Goal: Information Seeking & Learning: Learn about a topic

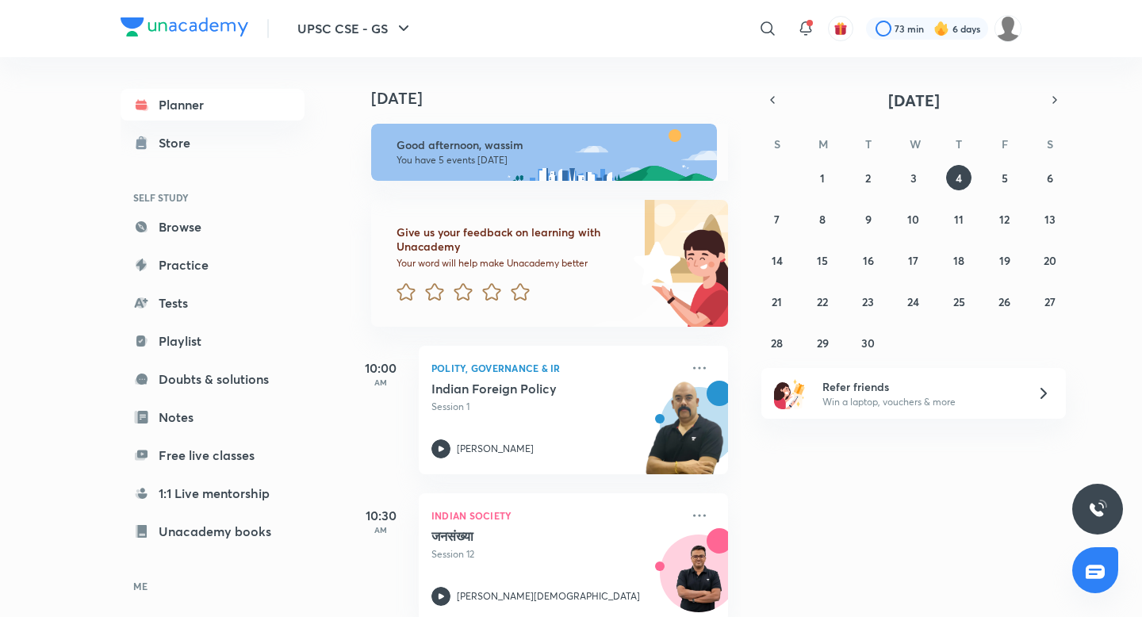
scroll to position [374, 0]
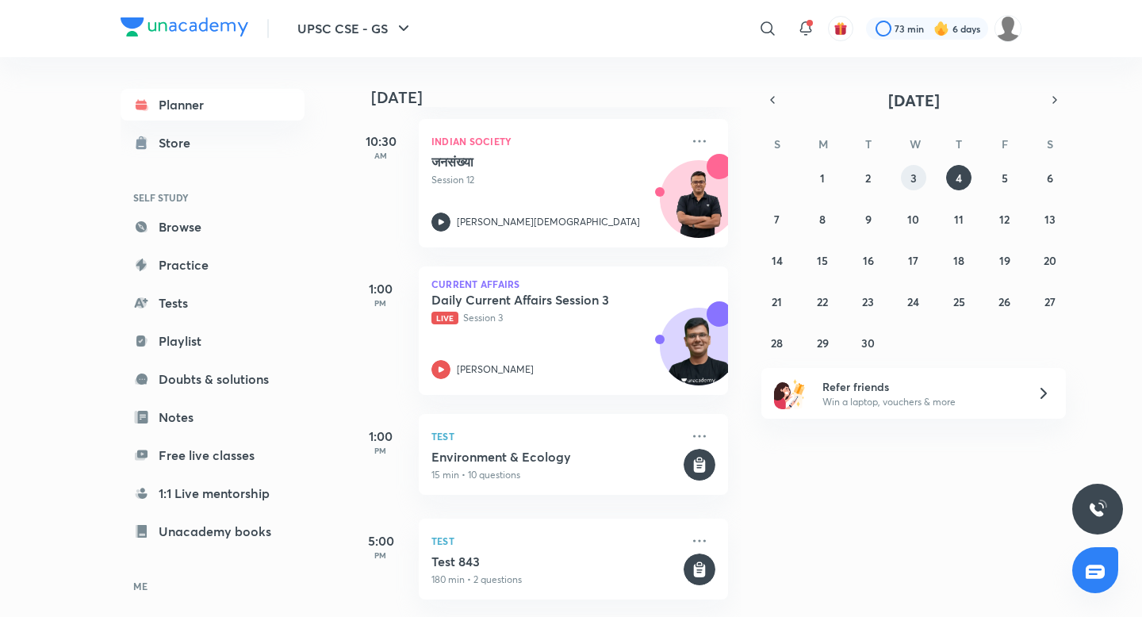
click at [916, 173] on button "3" at bounding box center [913, 177] width 25 height 25
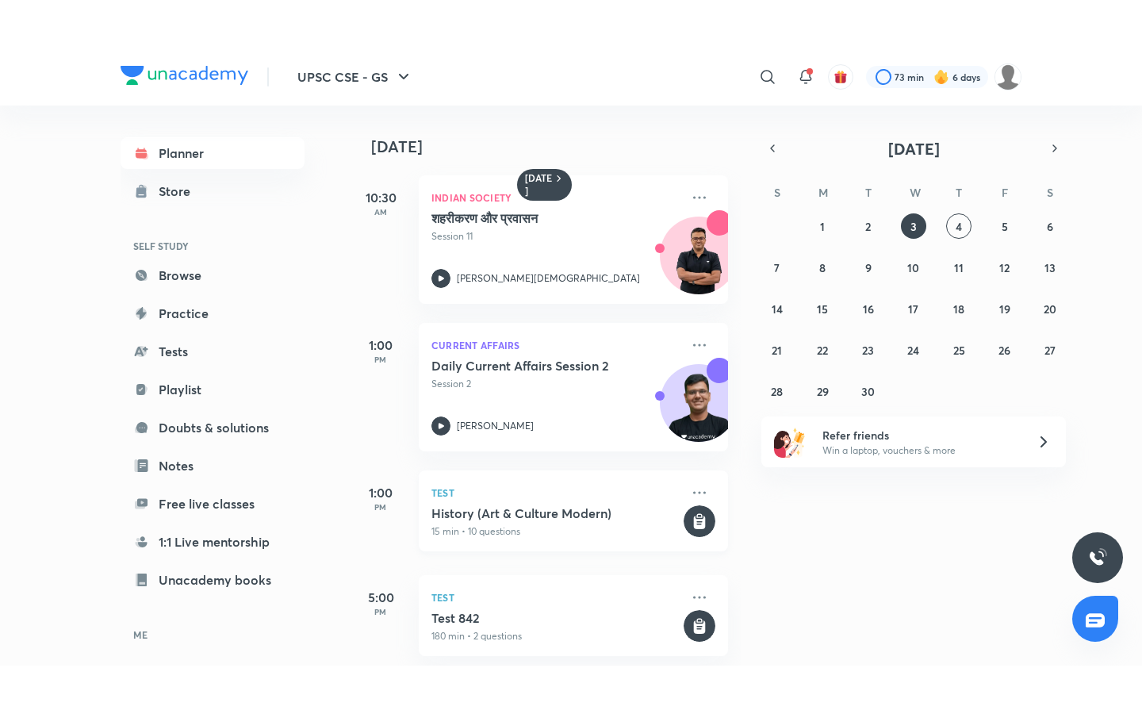
scroll to position [8, 0]
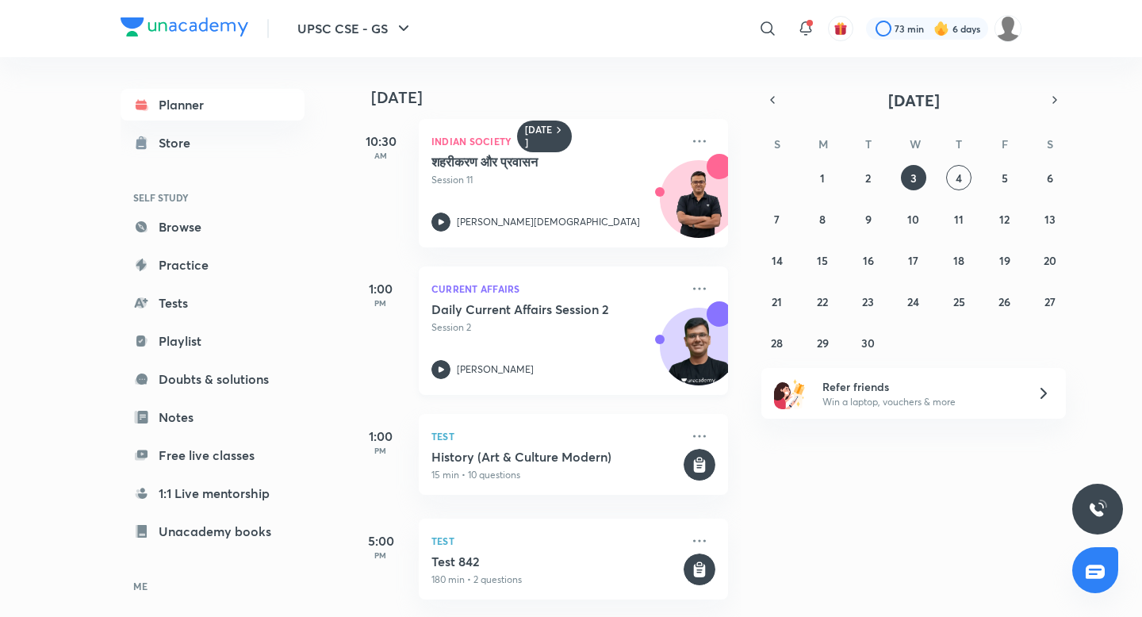
click at [542, 313] on h5 "Daily Current Affairs Session 2" at bounding box center [529, 309] width 197 height 16
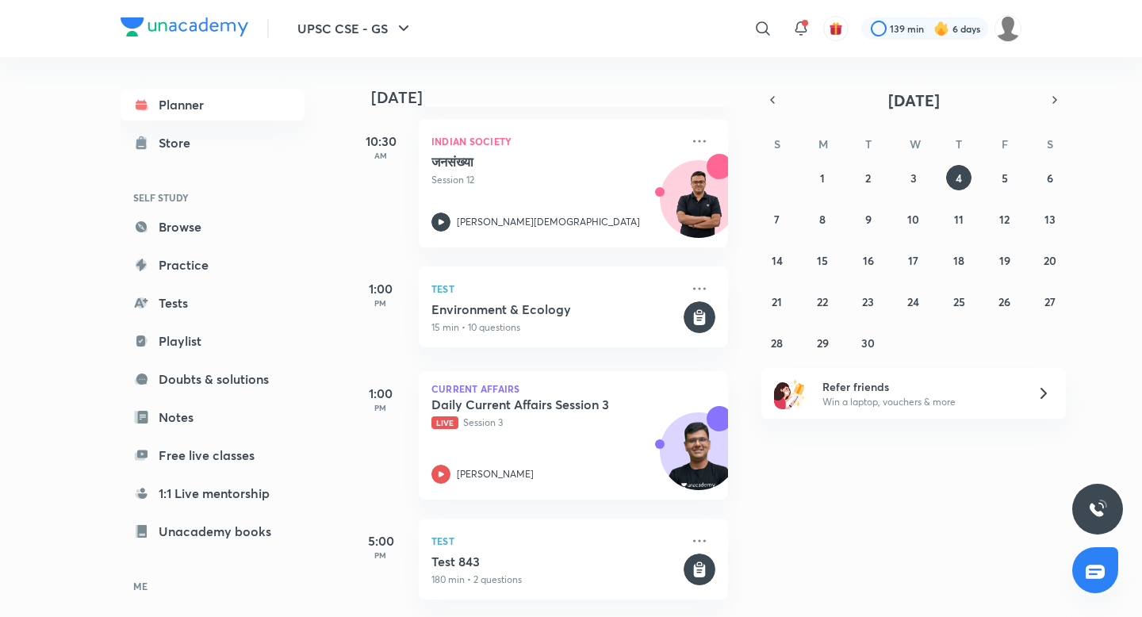
scroll to position [373, 0]
